Goal: Task Accomplishment & Management: Manage account settings

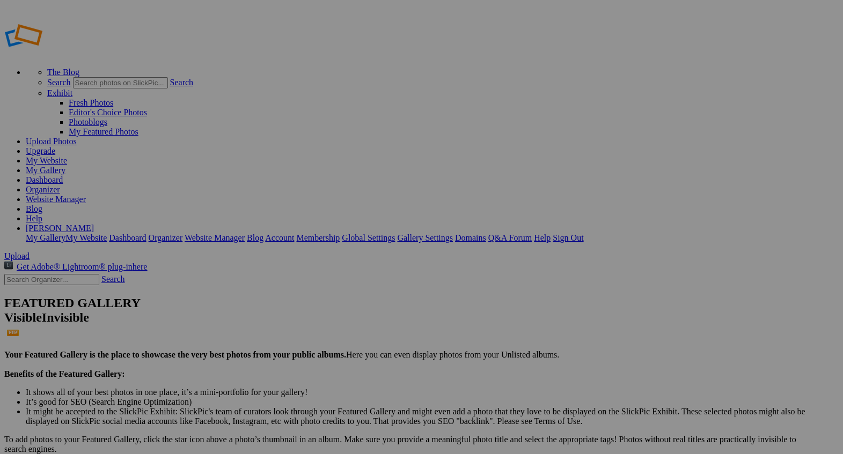
click at [360, 242] on input "text" at bounding box center [337, 247] width 117 height 11
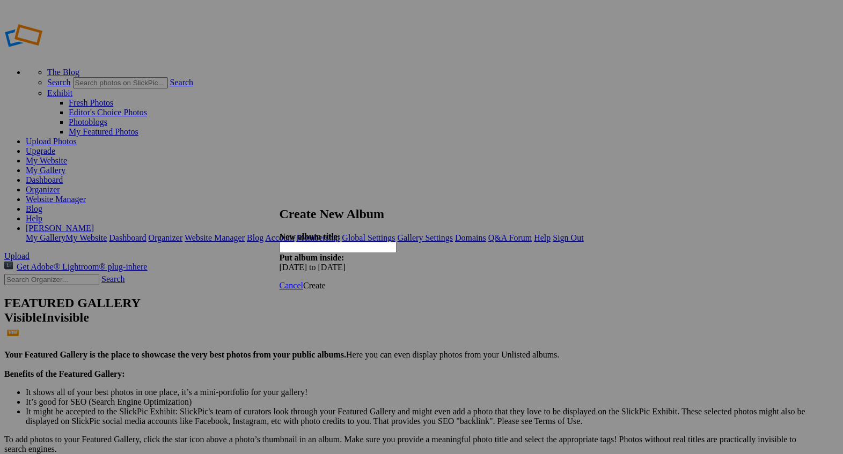
click at [373, 242] on input "text" at bounding box center [337, 247] width 117 height 11
type input "Prayer Service Memorial for Fr. [PERSON_NAME] [PERSON_NAME] - [DATE] (Photos by…"
click at [326, 281] on span "Create" at bounding box center [314, 285] width 23 height 9
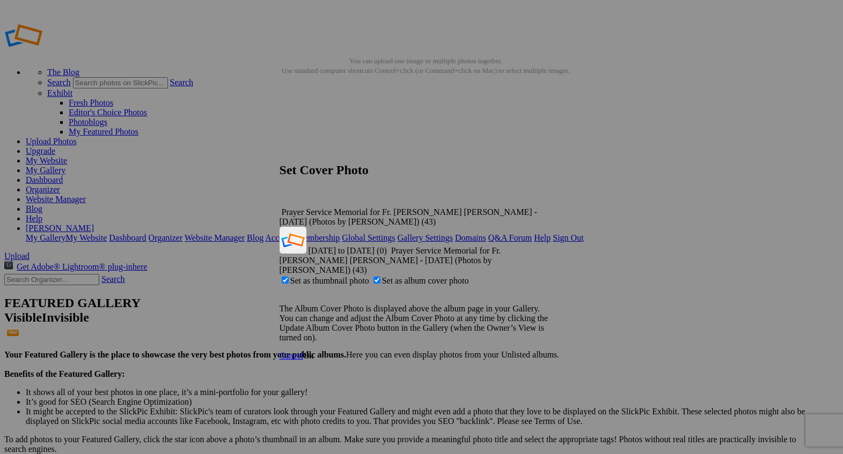
click at [314, 351] on span "Ok" at bounding box center [308, 355] width 11 height 9
